Goal: Task Accomplishment & Management: Use online tool/utility

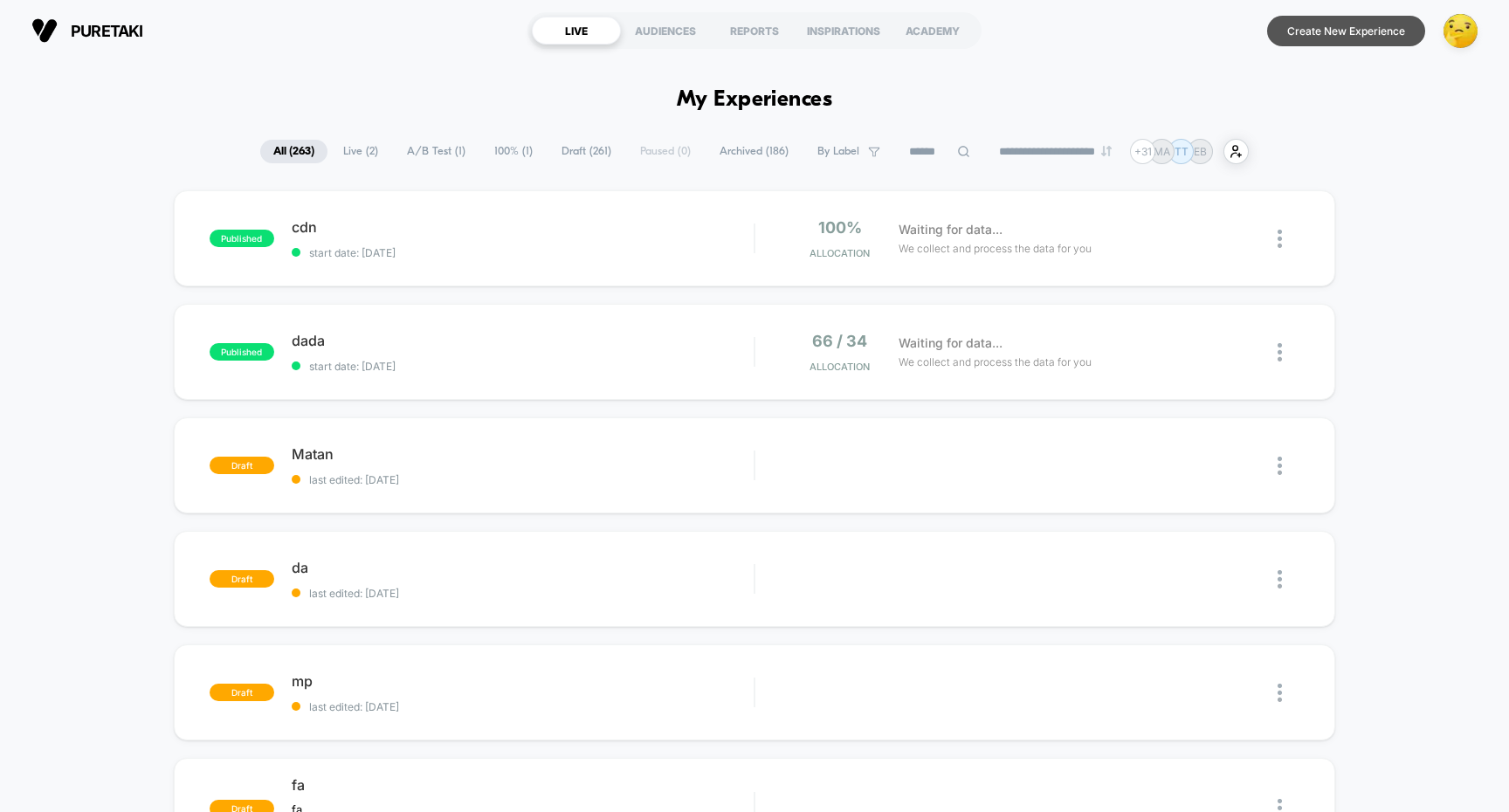
click at [1314, 25] on button "Create New Experience" at bounding box center [1346, 31] width 158 height 31
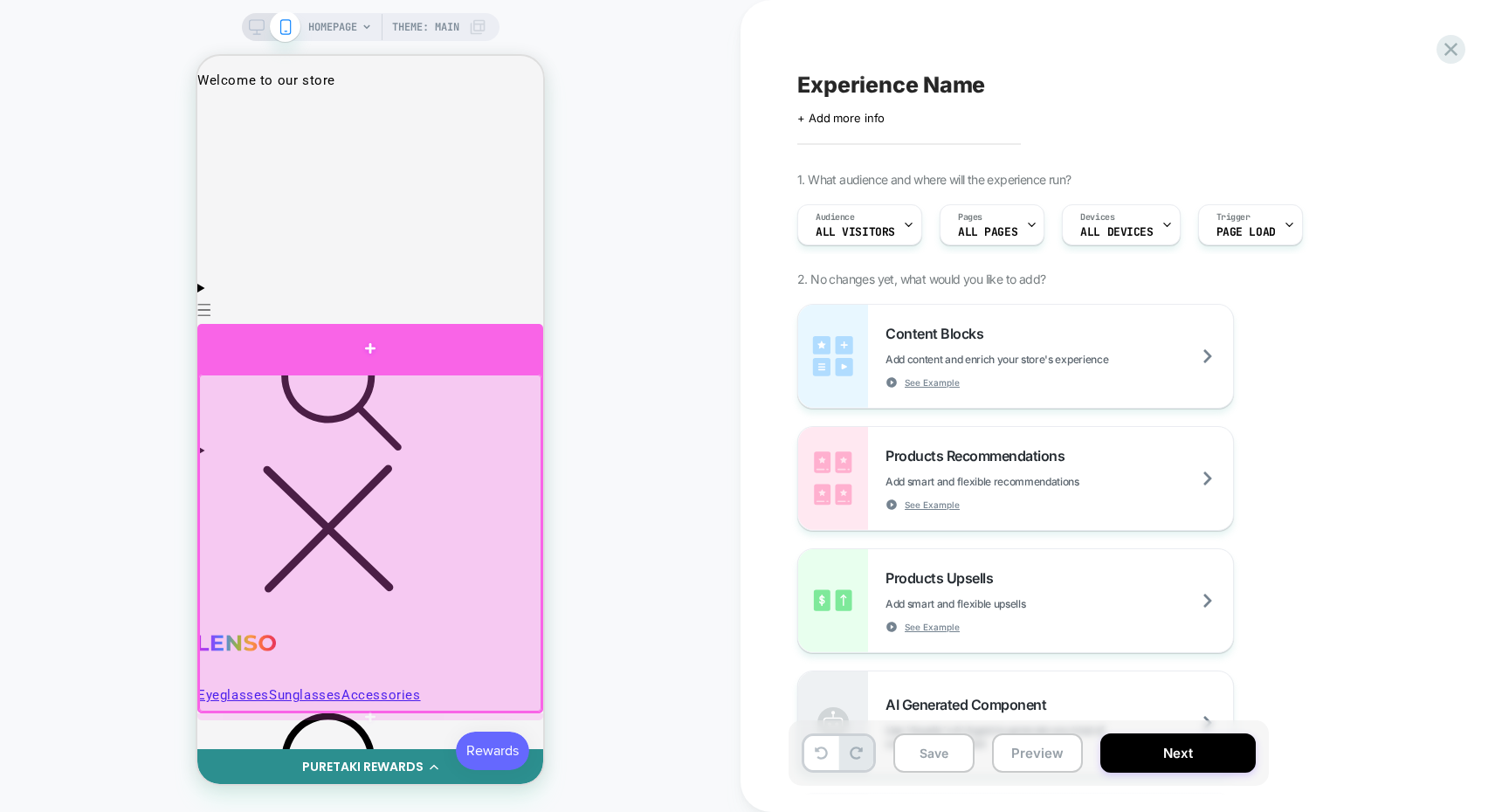
click at [464, 363] on div at bounding box center [370, 348] width 346 height 49
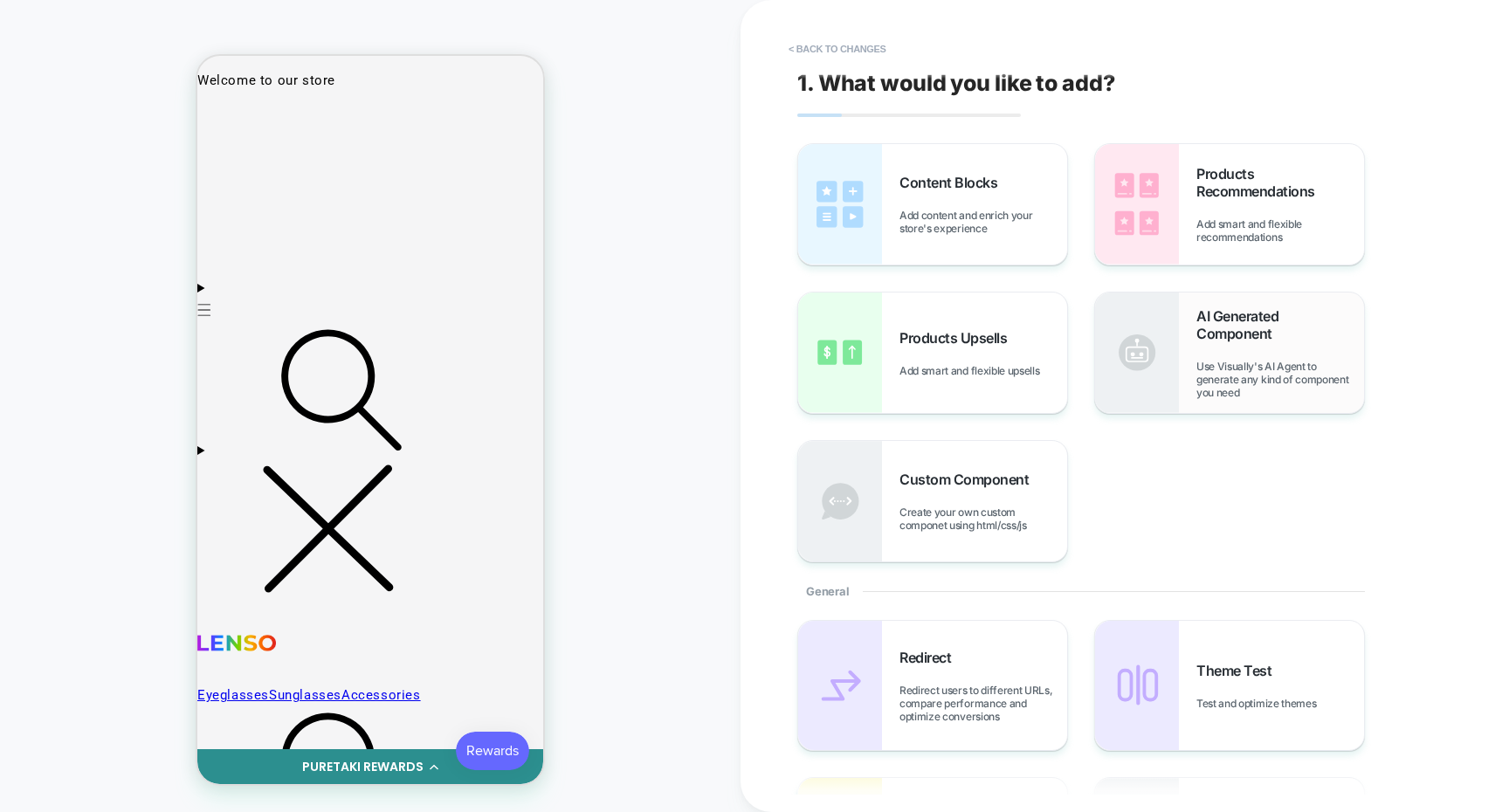
click at [1262, 334] on span "AI Generated Component" at bounding box center [1280, 325] width 167 height 35
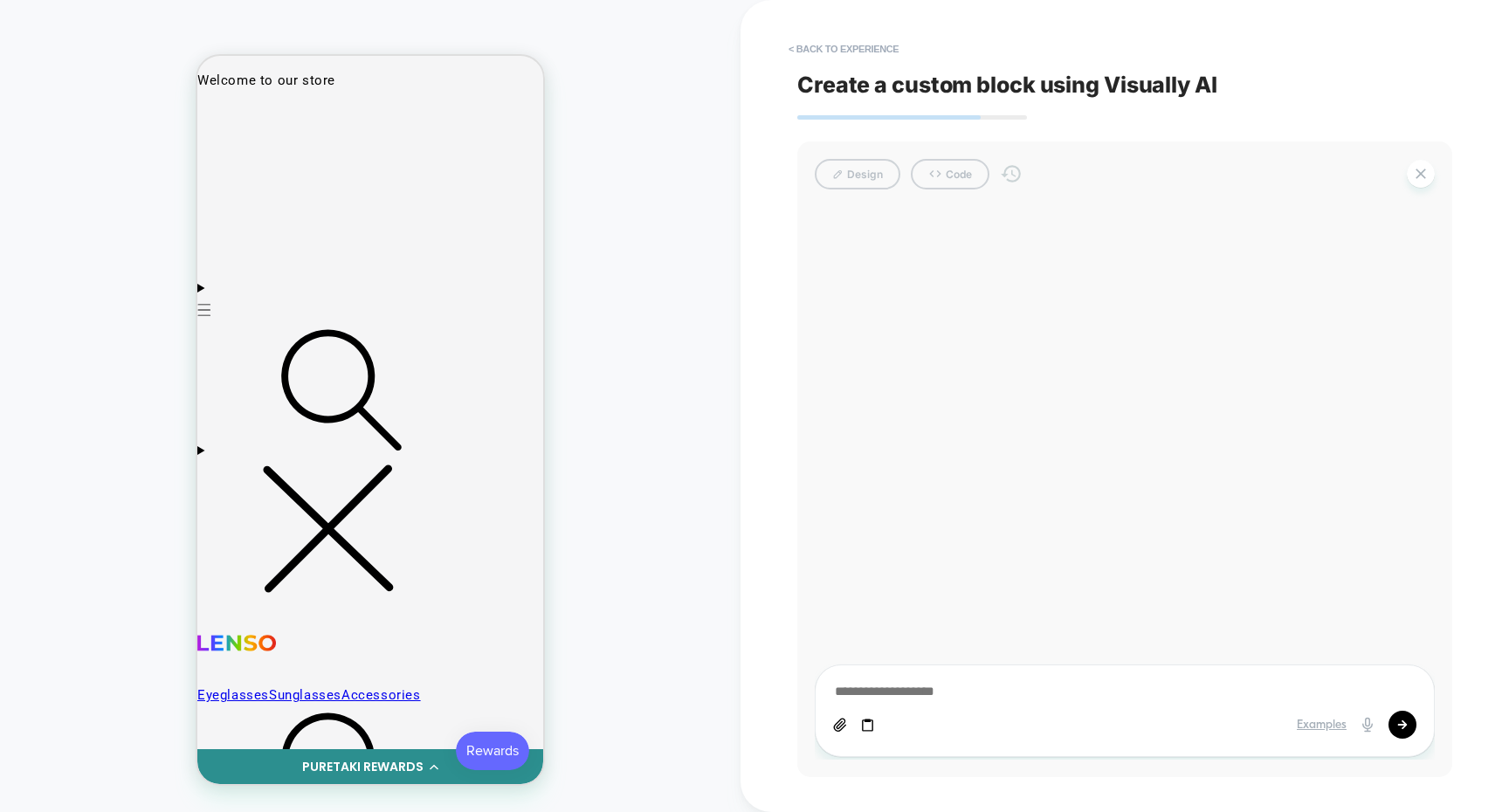
click at [868, 728] on icon at bounding box center [868, 725] width 15 height 15
type textarea "*"
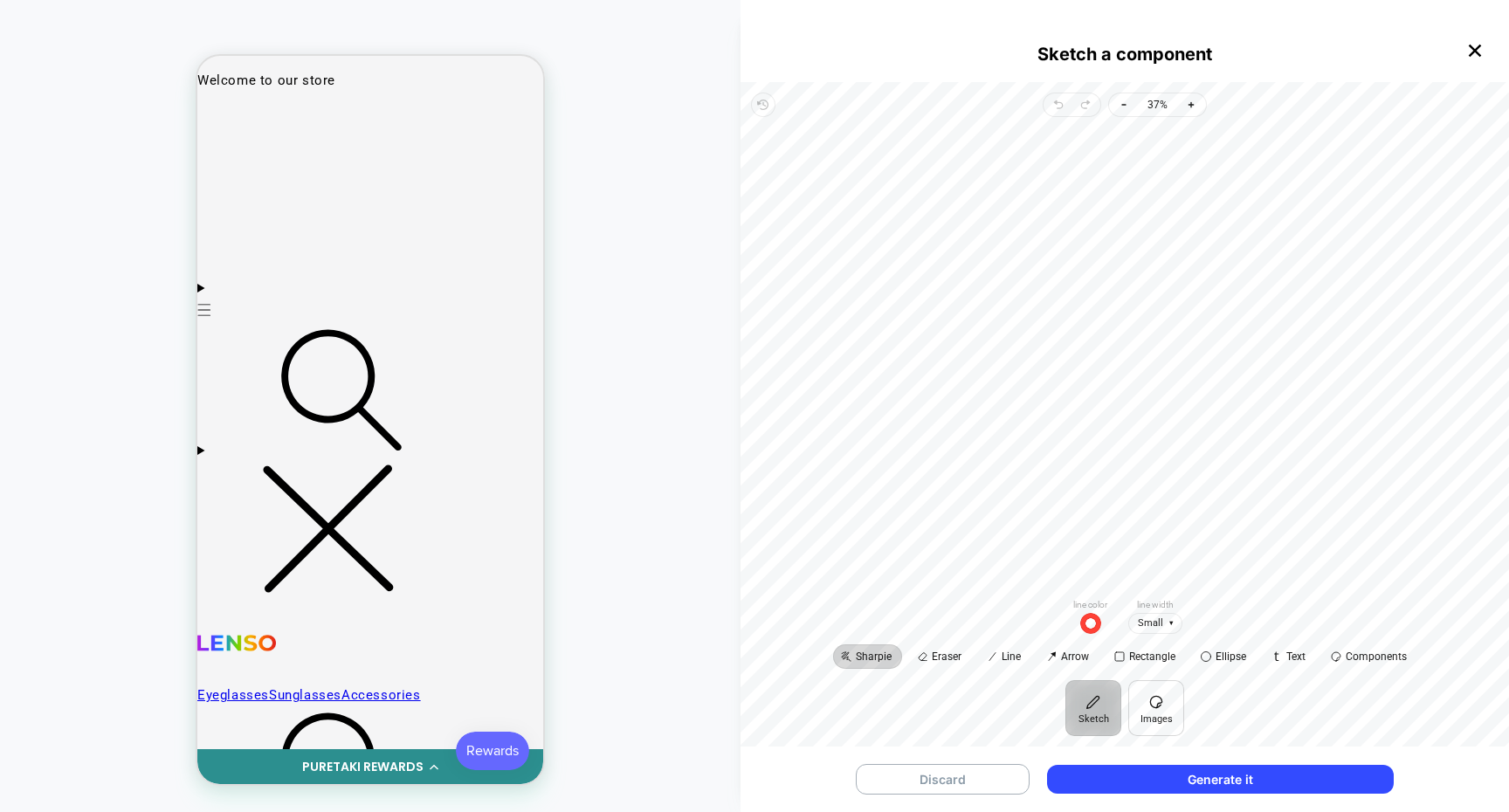
click at [1140, 699] on button "Images" at bounding box center [1156, 708] width 56 height 56
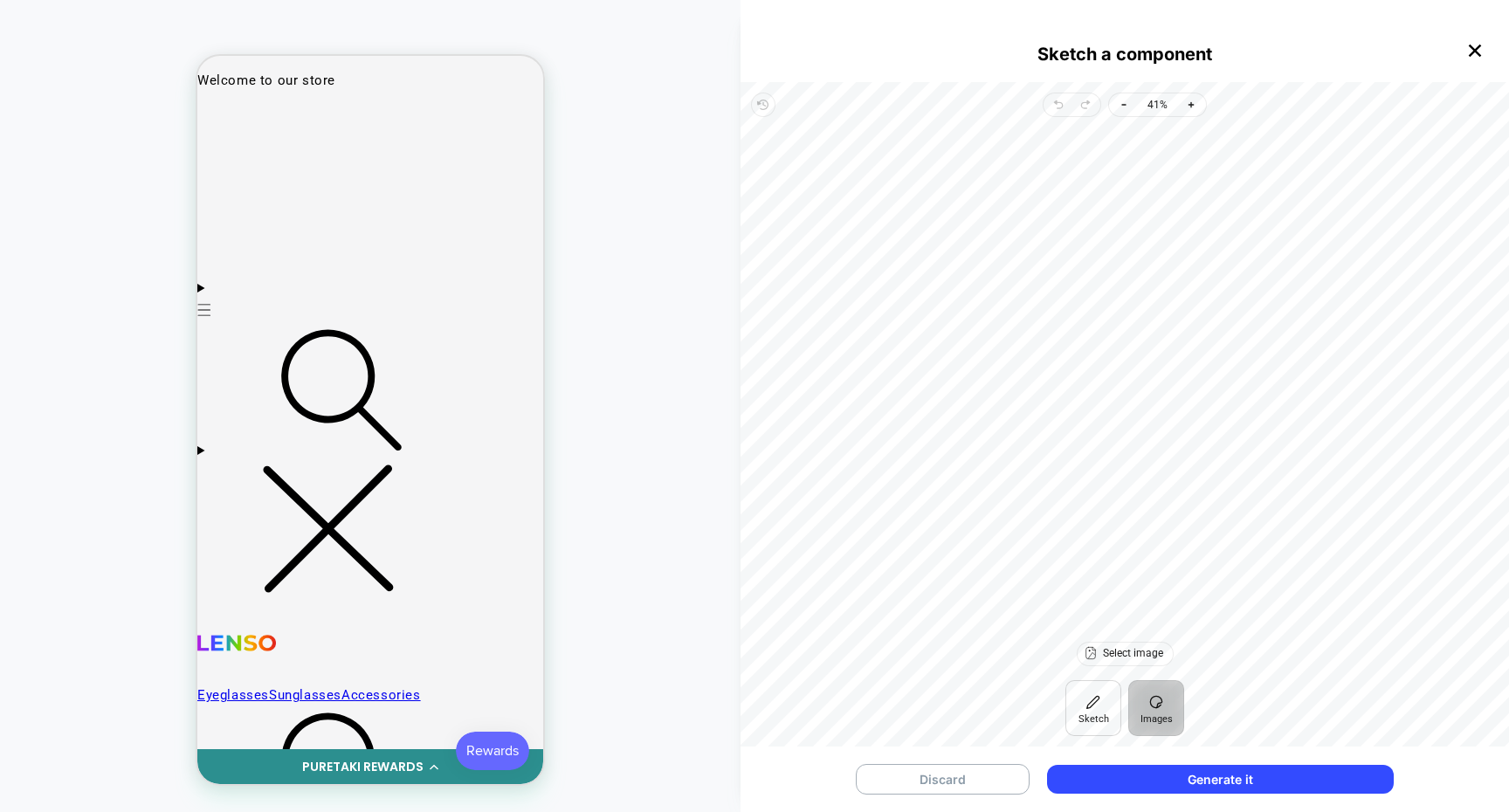
click at [1080, 698] on button "Sketch" at bounding box center [1093, 708] width 56 height 56
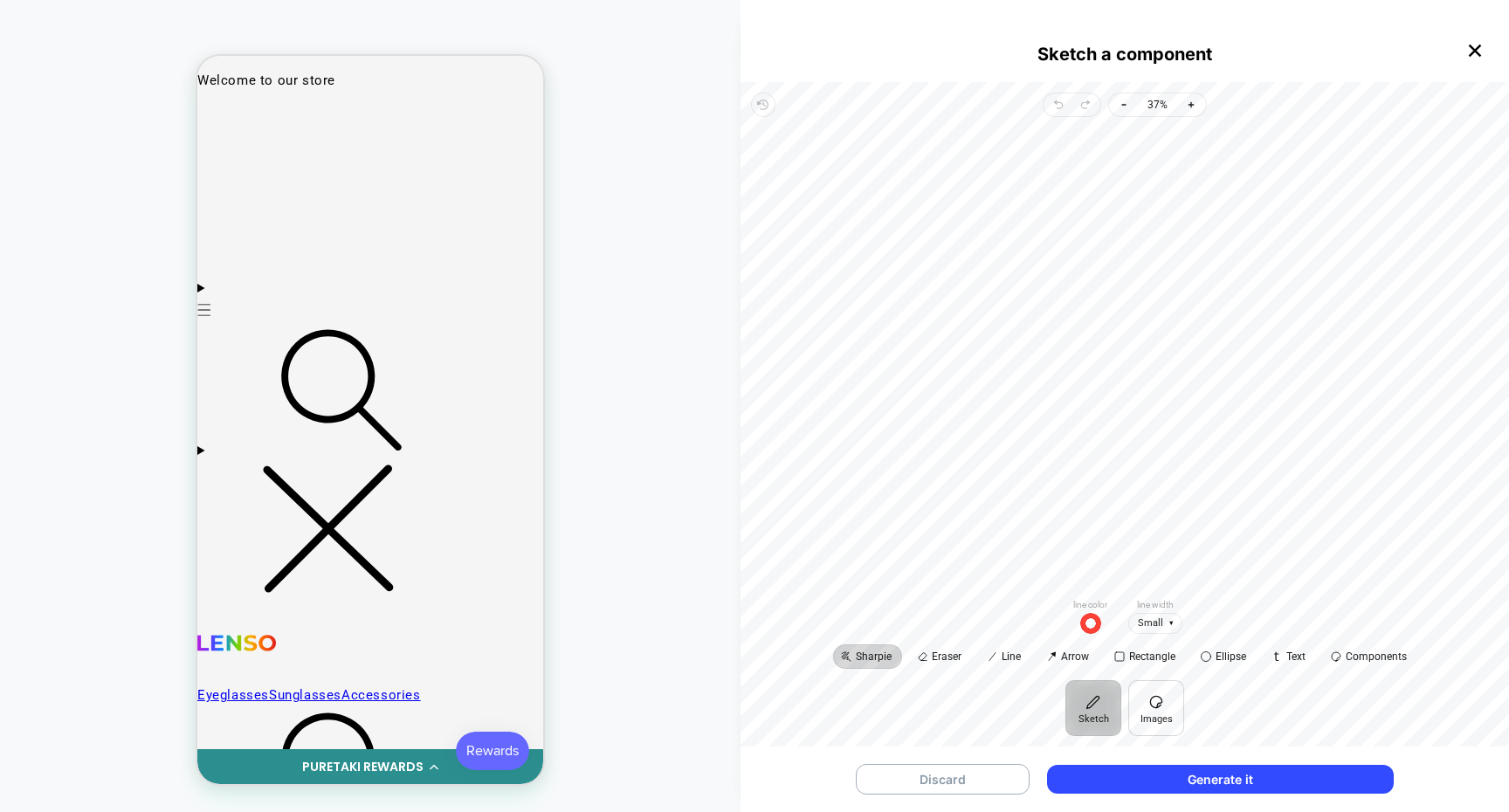
click at [1130, 701] on button "Images" at bounding box center [1156, 708] width 56 height 56
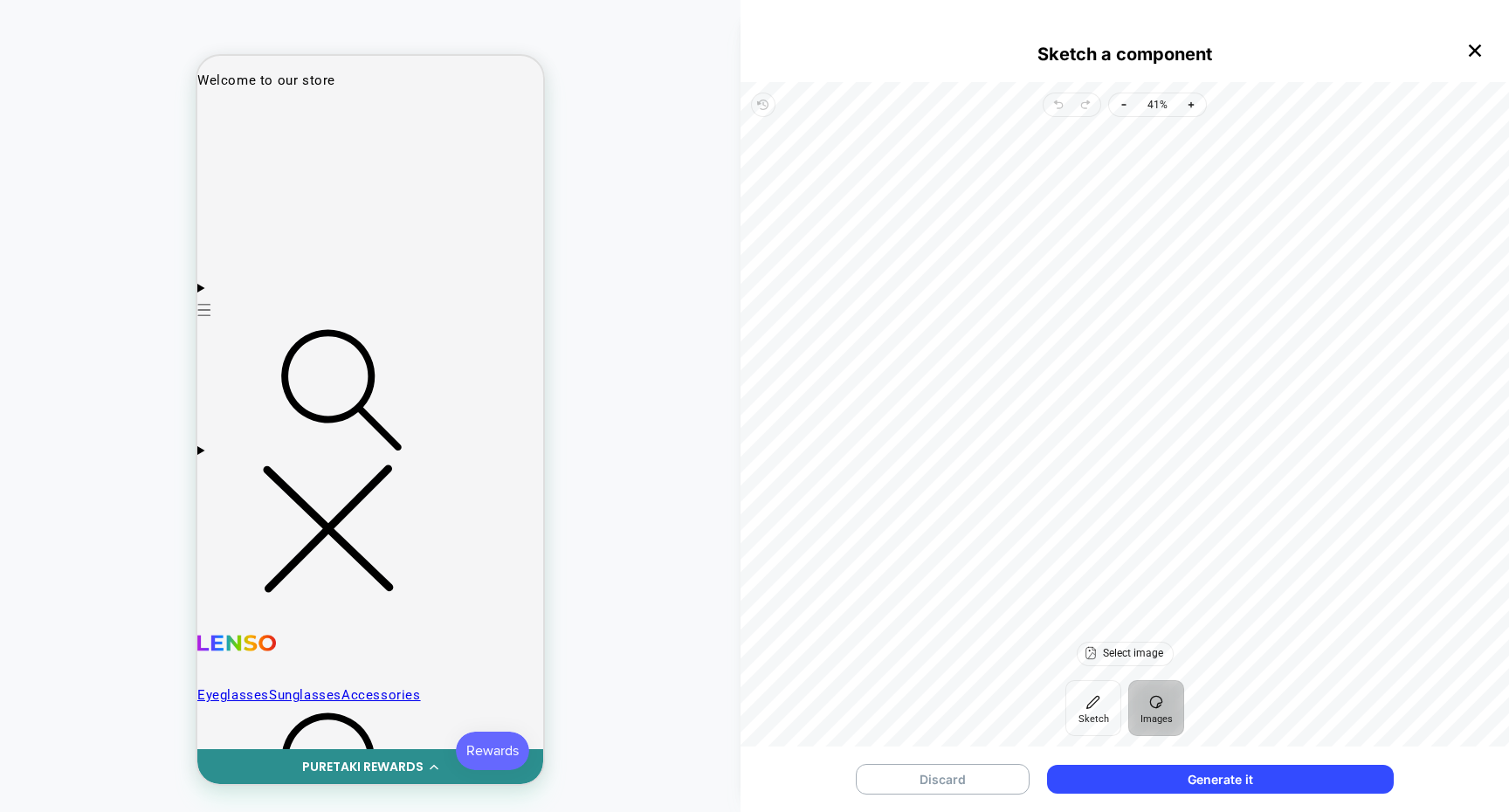
drag, startPoint x: 1299, startPoint y: 336, endPoint x: 1114, endPoint y: 432, distance: 208.4
click at [1120, 432] on div at bounding box center [1125, 379] width 741 height 497
click at [1100, 404] on div at bounding box center [1125, 379] width 741 height 497
click at [1145, 652] on span "Select image" at bounding box center [1132, 653] width 60 height 11
